Goal: Task Accomplishment & Management: Use online tool/utility

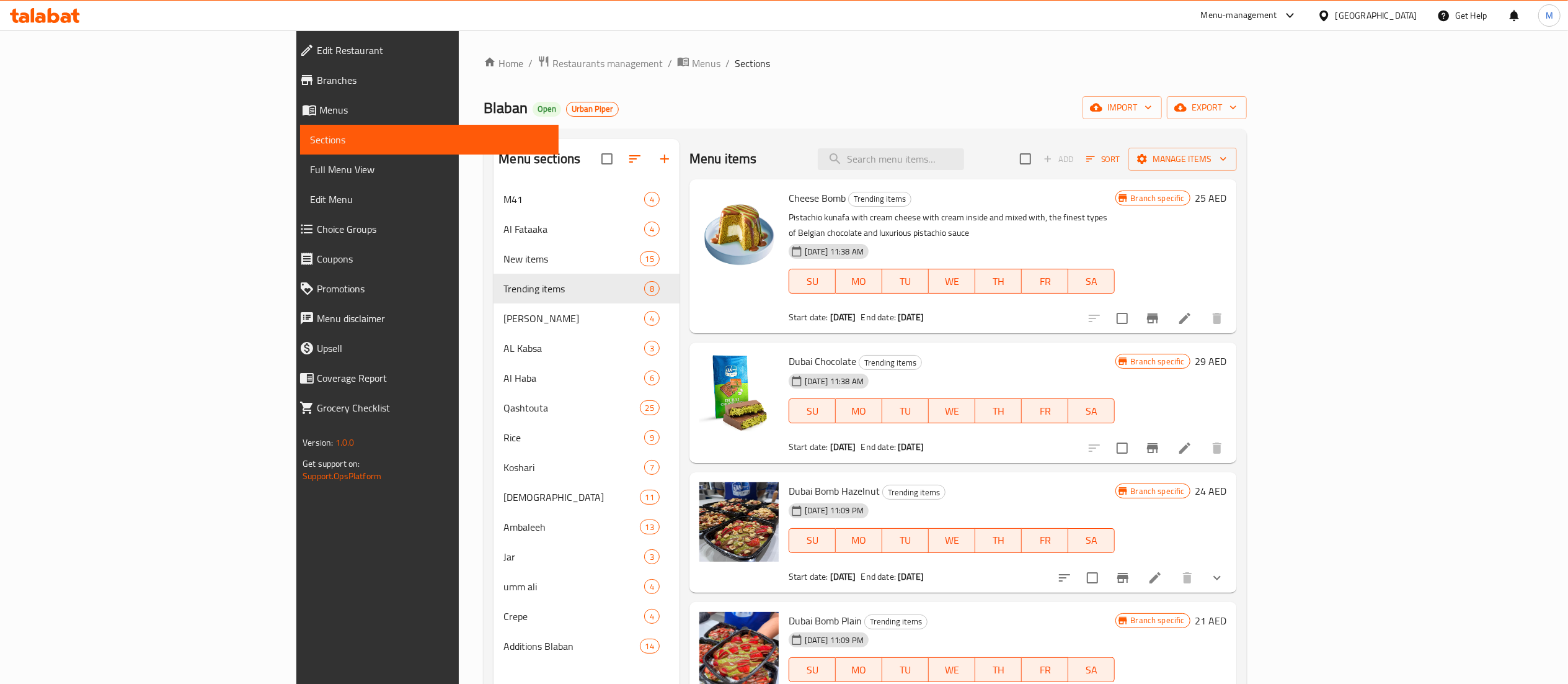
click at [553, 62] on span "Restaurants management" at bounding box center [608, 64] width 110 height 15
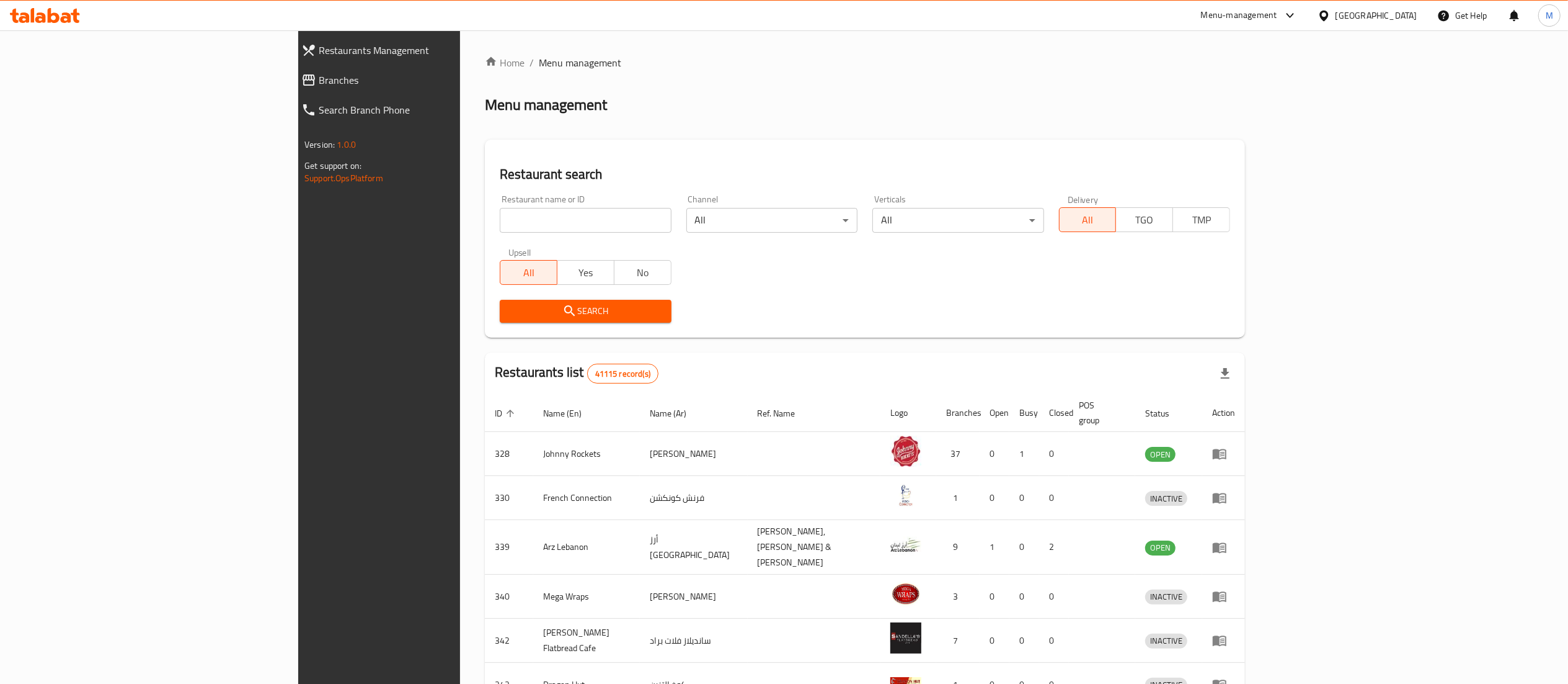
click at [1285, 15] on icon at bounding box center [1290, 16] width 15 height 15
click at [500, 221] on input "search" at bounding box center [585, 220] width 172 height 25
type input "blaban"
click button "Search" at bounding box center [585, 311] width 172 height 23
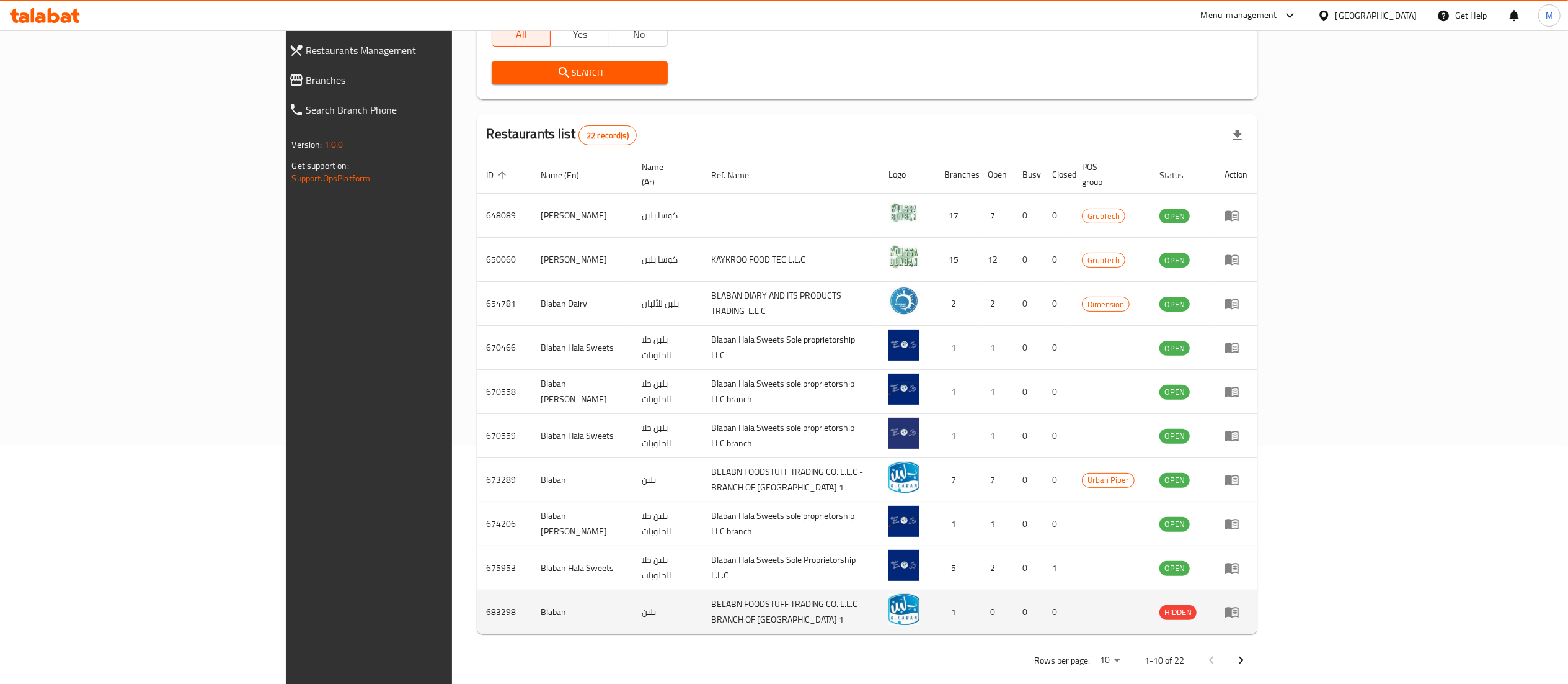
scroll to position [242, 0]
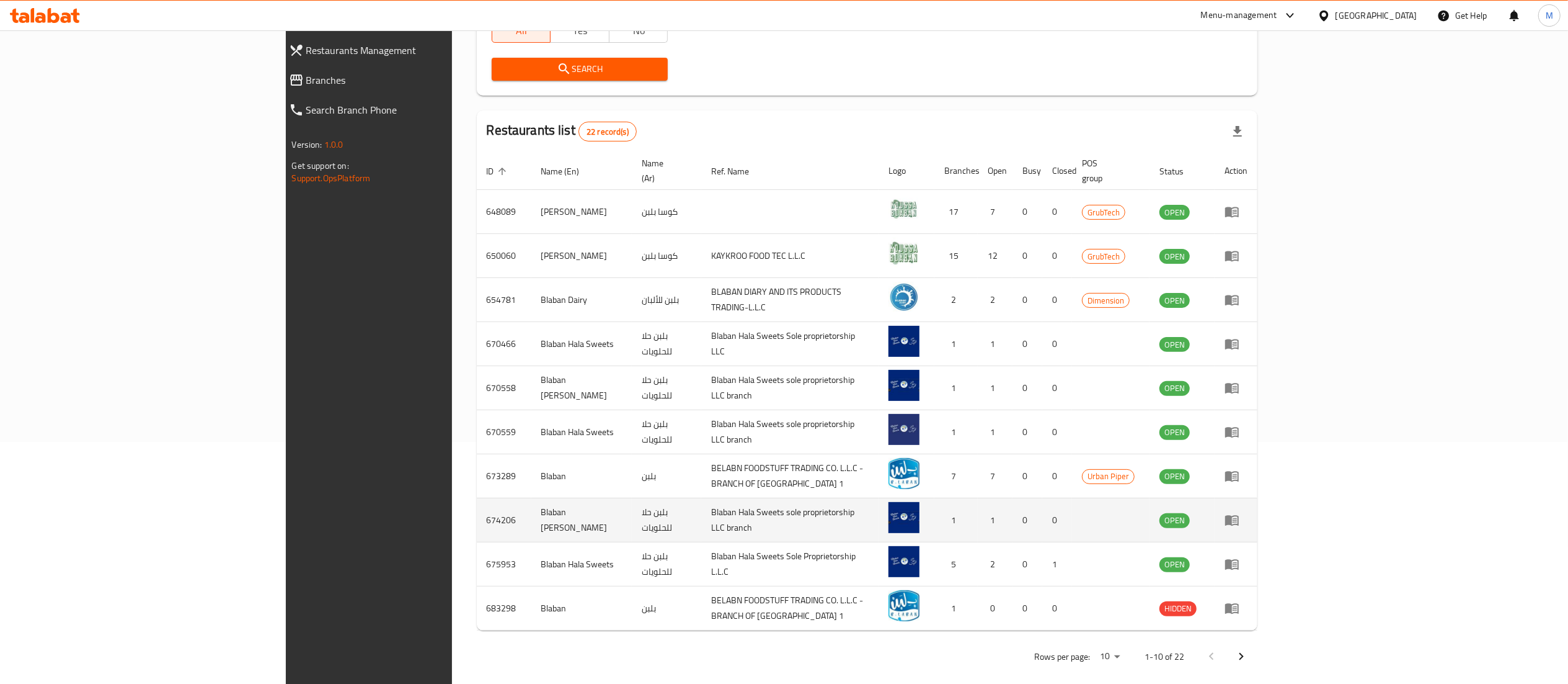
click at [477, 510] on td "674206" at bounding box center [504, 520] width 55 height 44
copy td "674206"
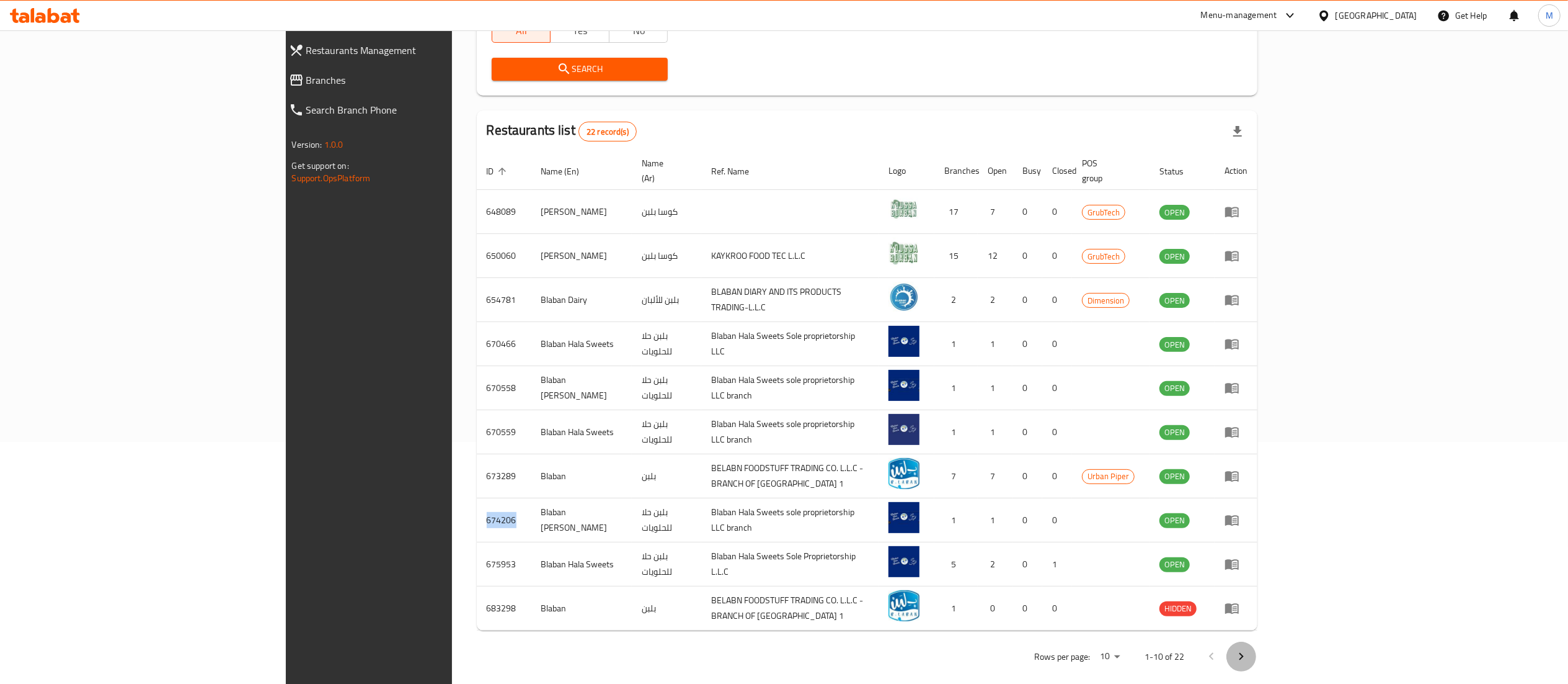
click at [1249, 649] on icon "Next page" at bounding box center [1242, 656] width 15 height 15
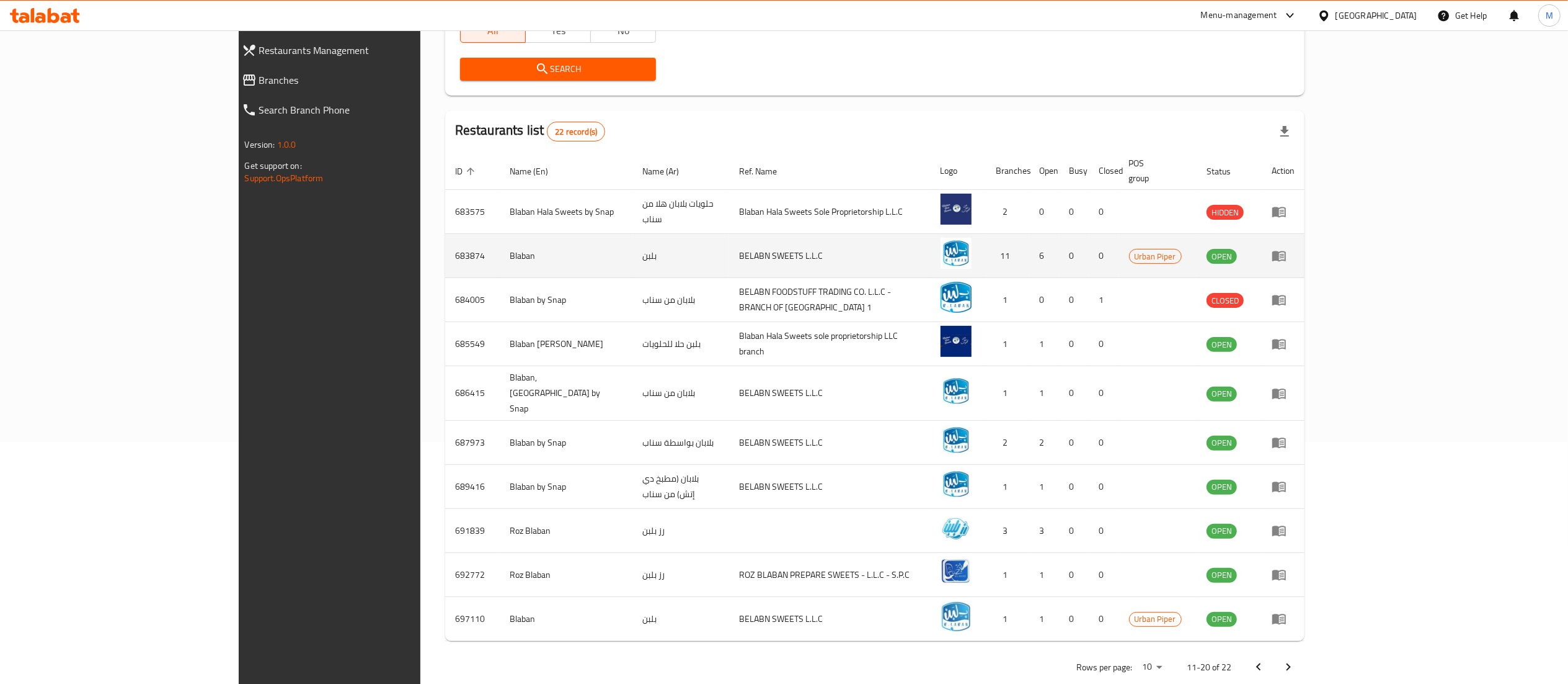
click at [446, 241] on td "683874" at bounding box center [473, 256] width 55 height 44
copy td "683874"
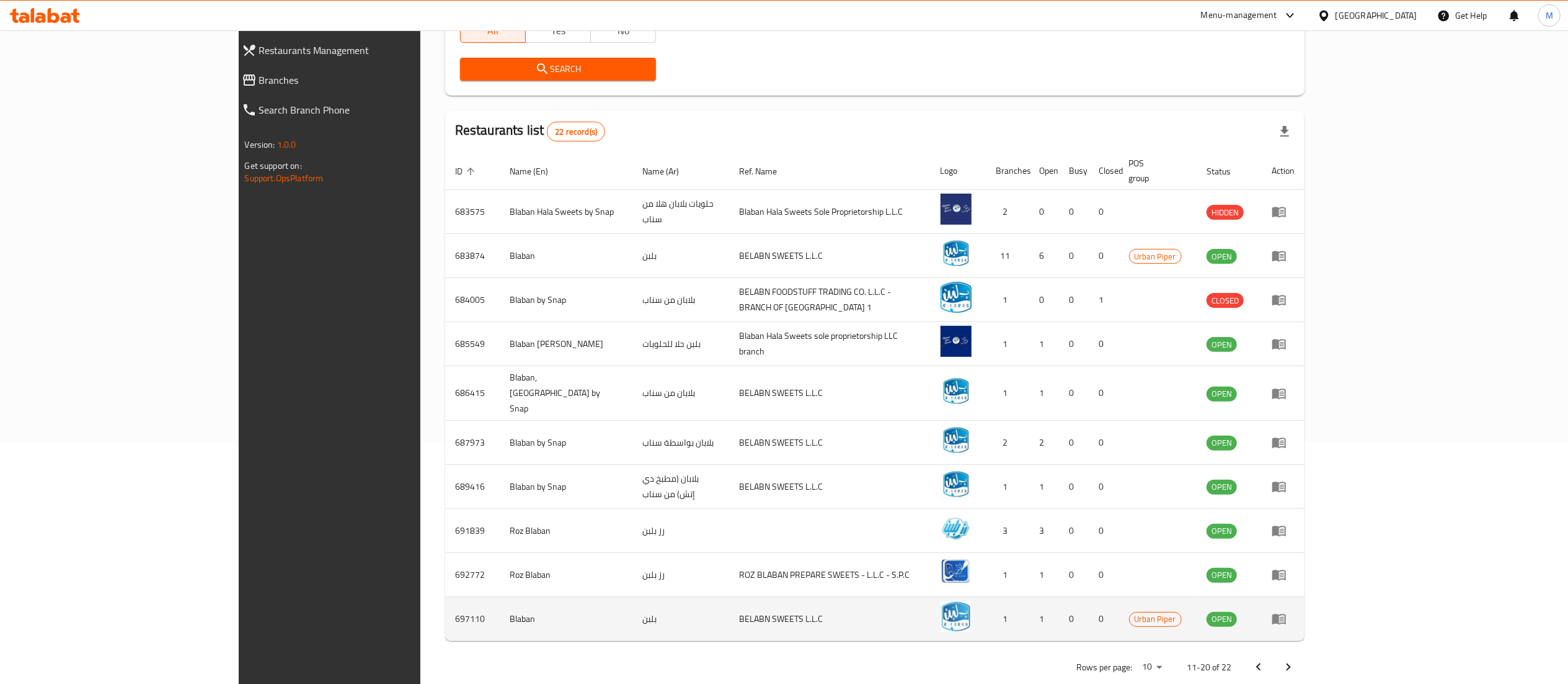
click at [446, 597] on td "697110" at bounding box center [473, 619] width 55 height 44
copy td "697110"
